Goal: Transaction & Acquisition: Book appointment/travel/reservation

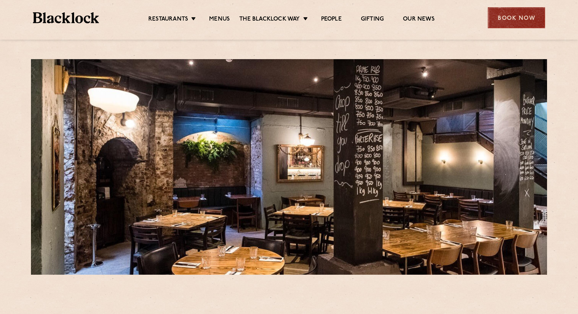
click at [515, 15] on div "Book Now" at bounding box center [516, 17] width 57 height 21
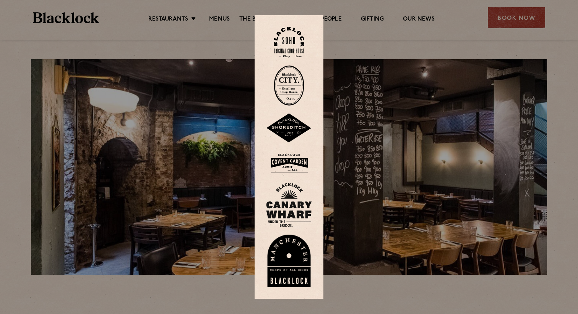
click at [296, 93] on img at bounding box center [289, 85] width 31 height 41
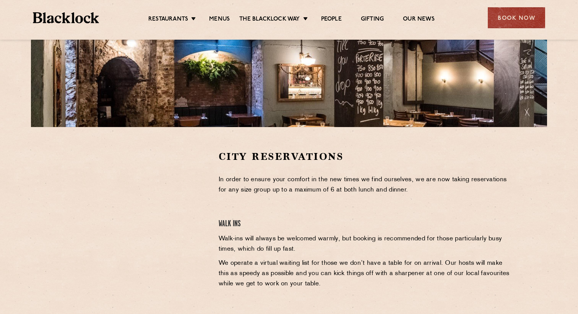
scroll to position [118, 0]
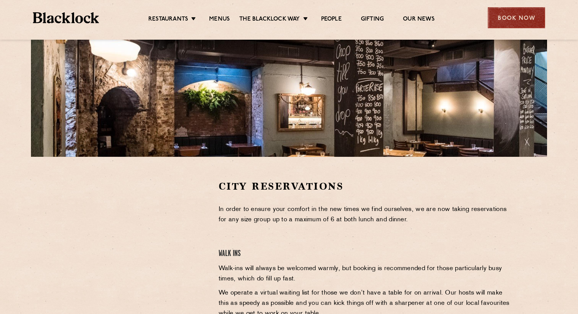
click at [501, 16] on div "Book Now" at bounding box center [516, 17] width 57 height 21
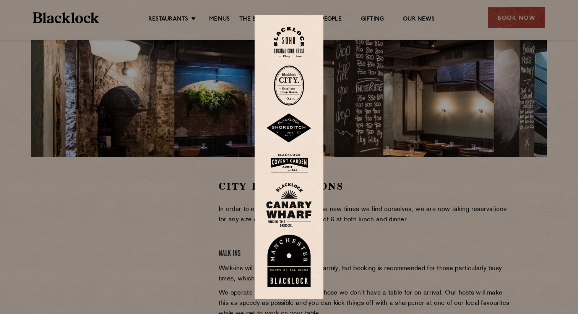
click at [295, 160] on img at bounding box center [289, 163] width 46 height 25
